Goal: Information Seeking & Learning: Check status

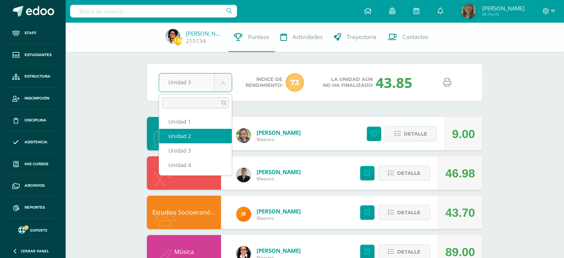
select select "Unidad 2"
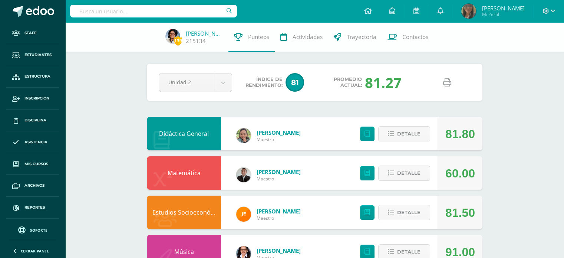
click at [447, 85] on icon at bounding box center [447, 82] width 8 height 8
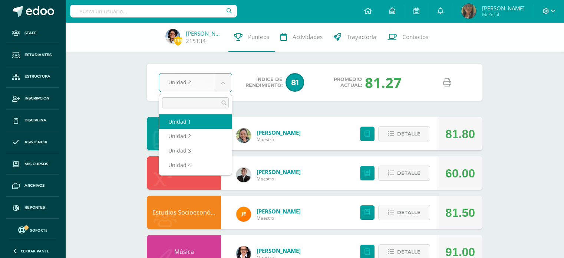
select select "Unidad 1"
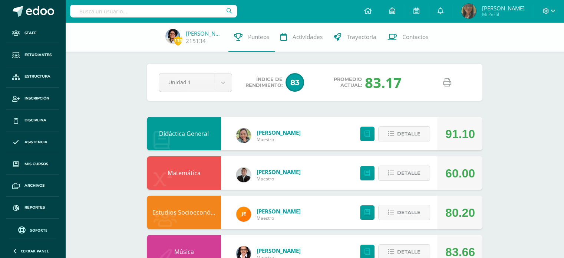
click at [448, 84] on icon at bounding box center [447, 82] width 8 height 8
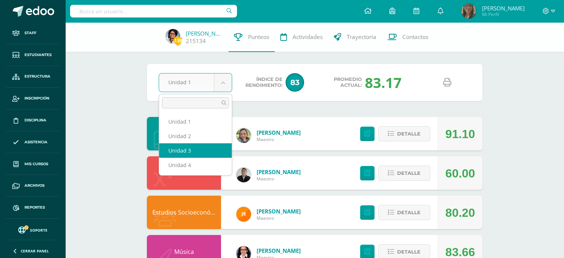
select select "Unidad 3"
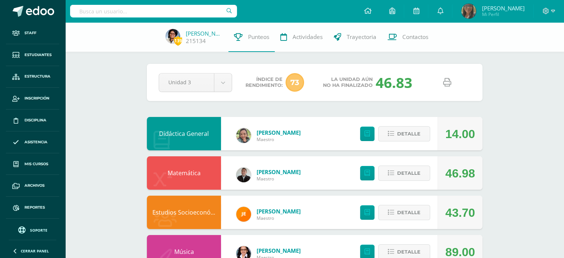
click at [445, 82] on icon at bounding box center [447, 82] width 8 height 8
click at [180, 7] on input "text" at bounding box center [153, 11] width 167 height 13
type input "[PERSON_NAME]"
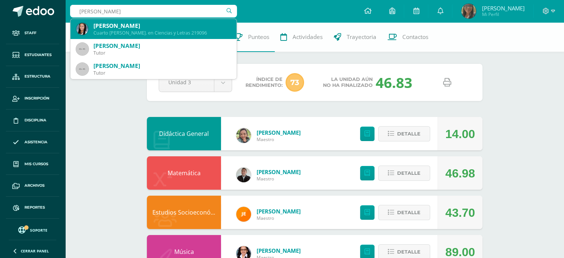
click at [157, 27] on div "[PERSON_NAME]" at bounding box center [162, 26] width 137 height 8
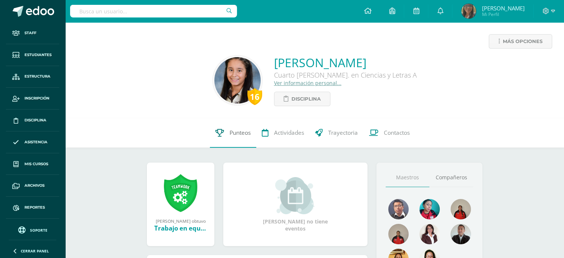
click at [227, 136] on link "Punteos" at bounding box center [233, 133] width 46 height 30
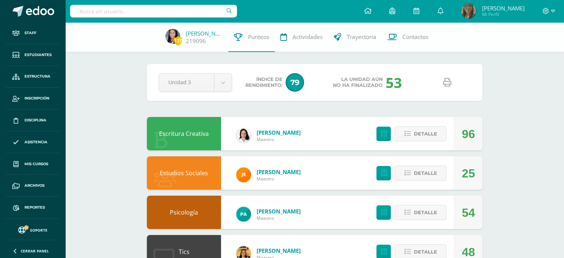
click at [449, 84] on icon at bounding box center [447, 82] width 8 height 8
